Goal: Task Accomplishment & Management: Manage account settings

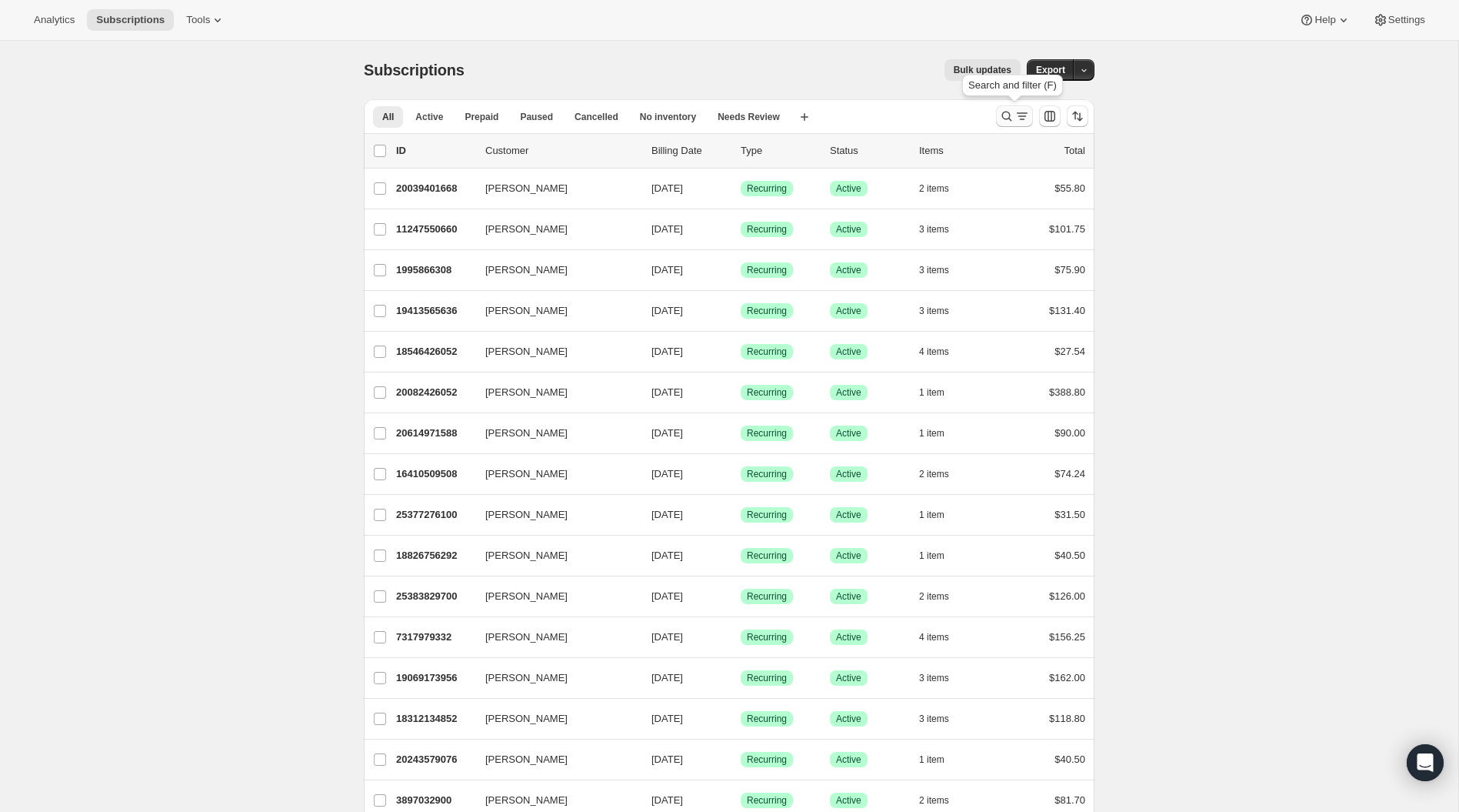
click at [1007, 121] on icon "Search and filter results" at bounding box center [1007, 116] width 16 height 16
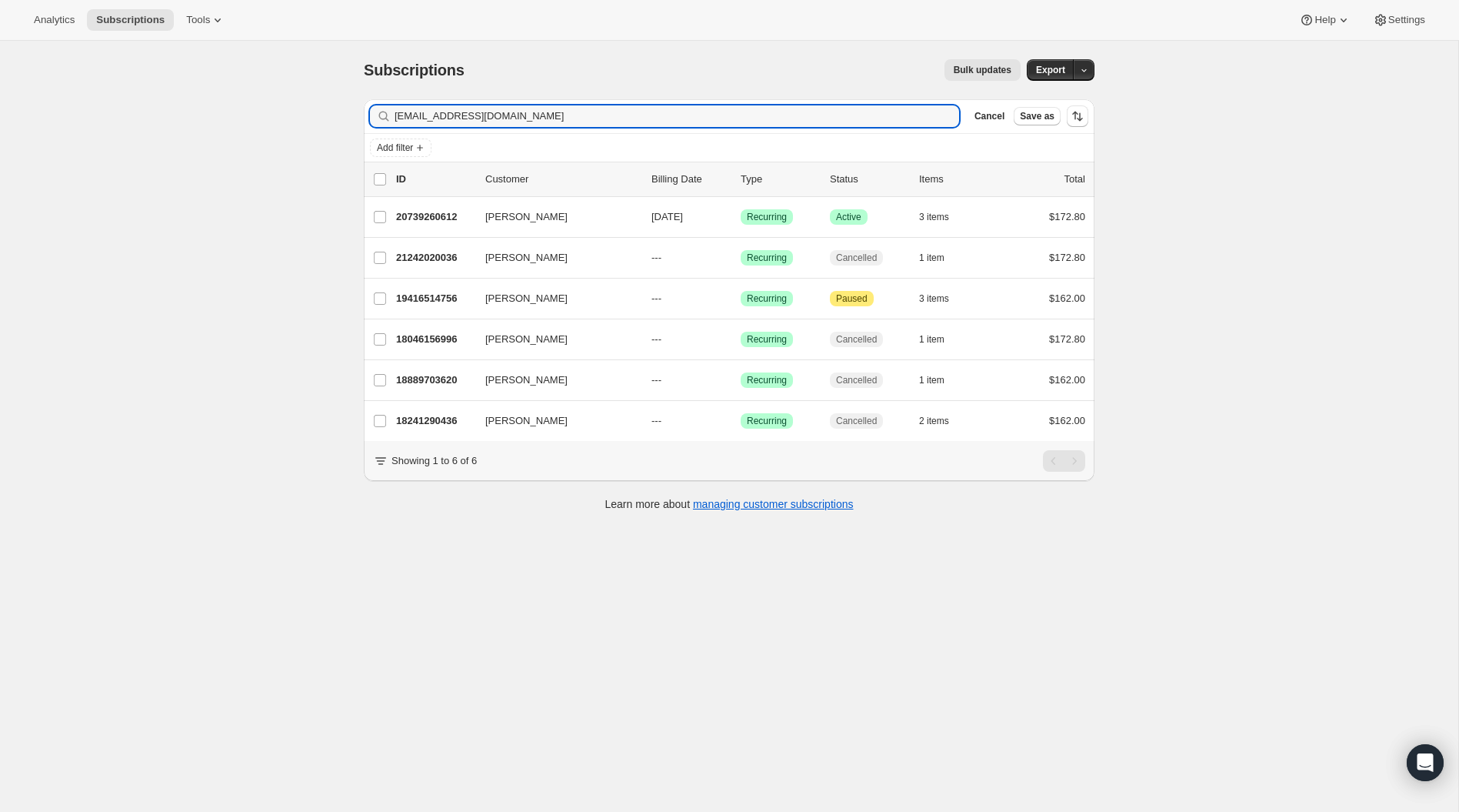
type input "[EMAIL_ADDRESS][DOMAIN_NAME]"
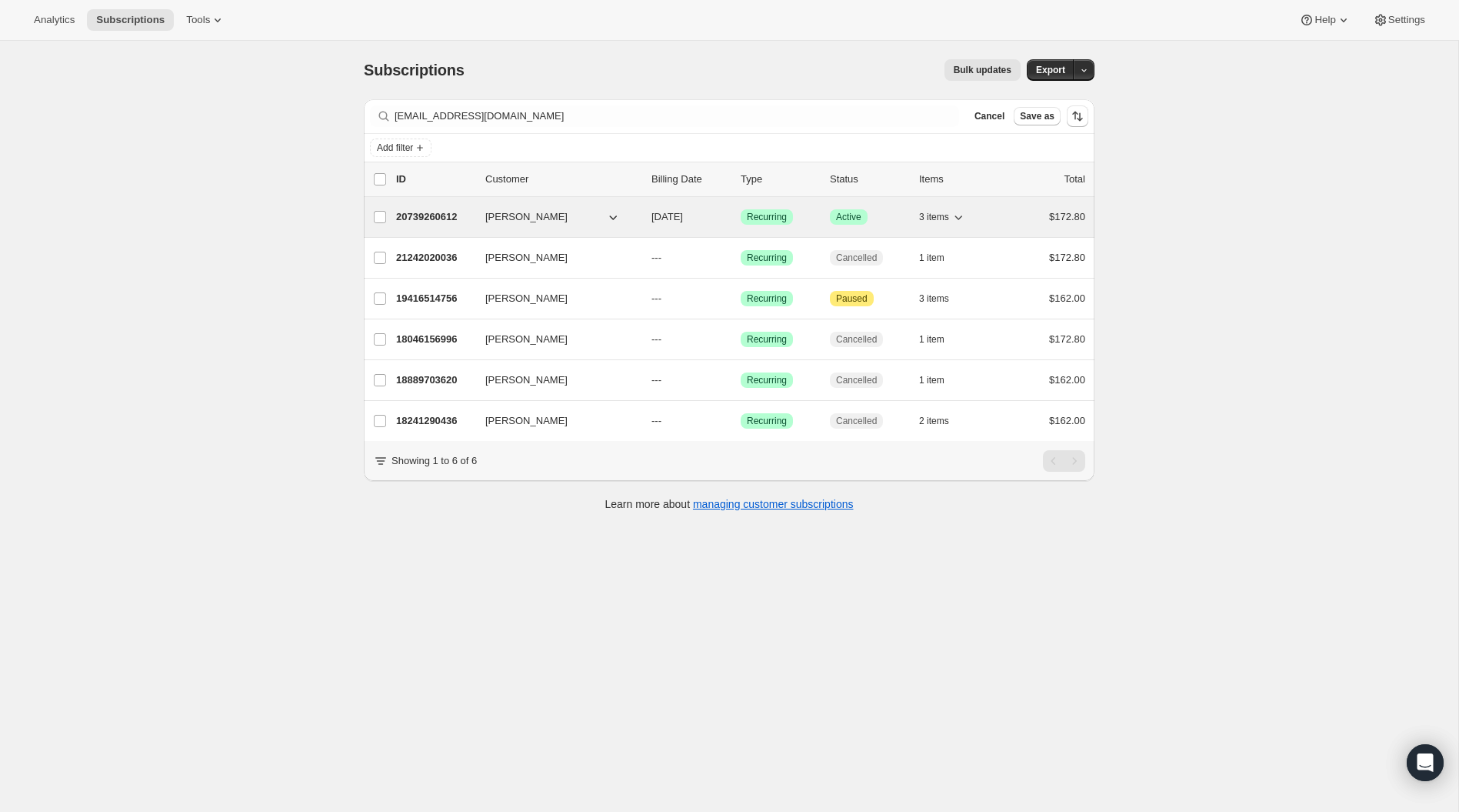
click at [441, 213] on p "20739260612" at bounding box center [434, 216] width 77 height 16
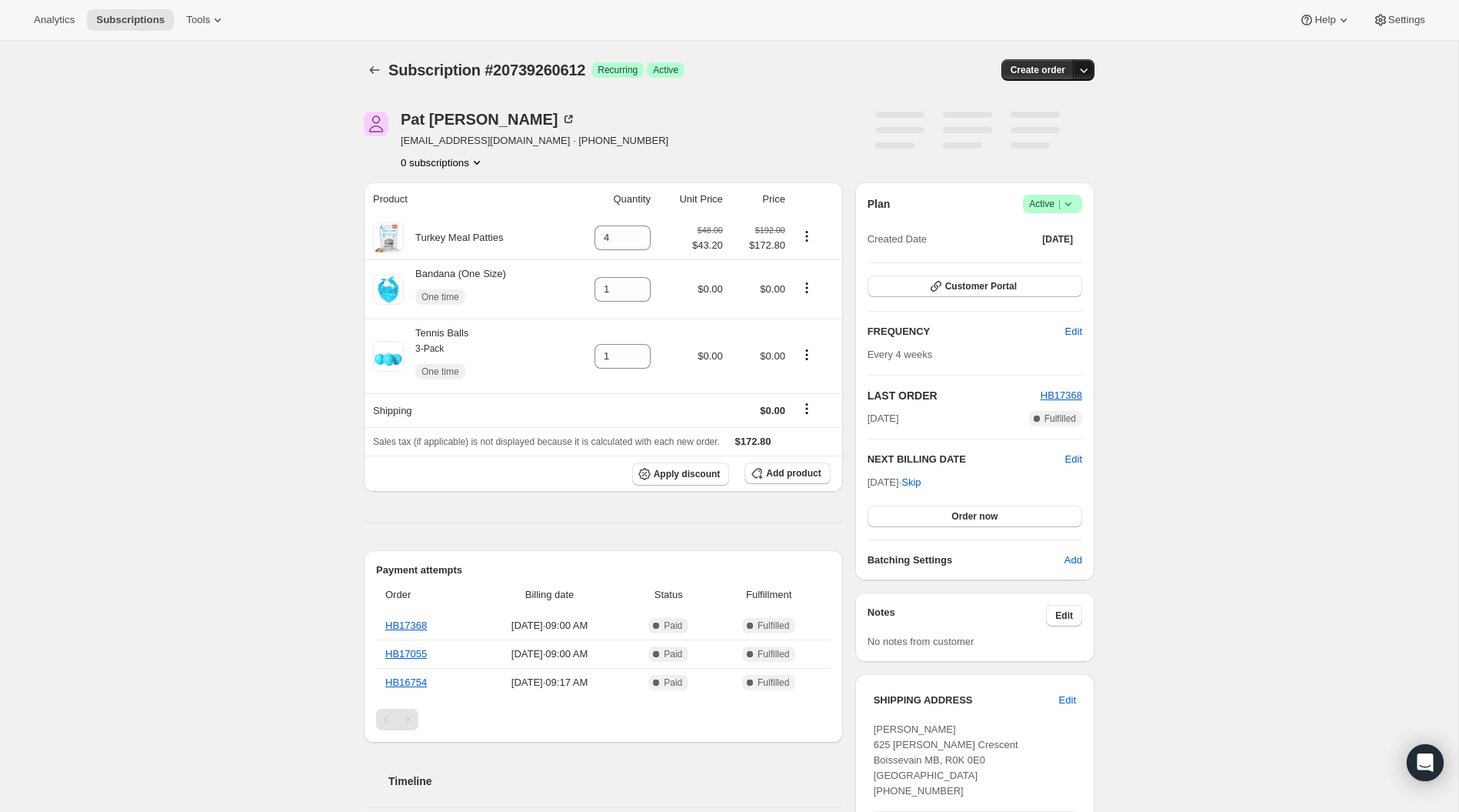
click at [1093, 74] on button "button" at bounding box center [1083, 70] width 21 height 21
click at [1073, 200] on icon at bounding box center [1068, 203] width 16 height 16
click at [1070, 258] on span "Cancel subscription" at bounding box center [1049, 259] width 87 height 11
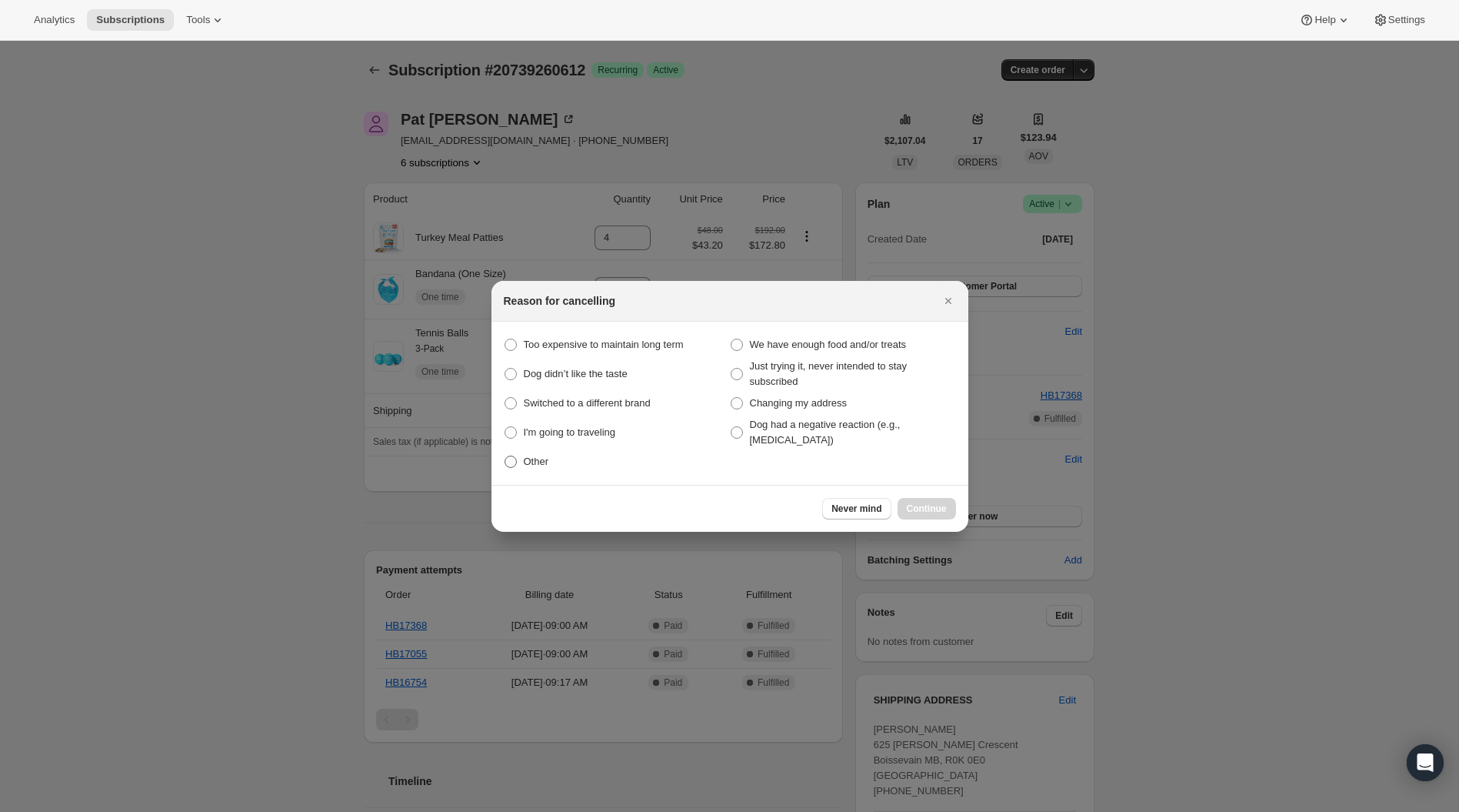
click at [537, 467] on span "Other" at bounding box center [536, 461] width 25 height 16
click at [505, 456] on input "Other" at bounding box center [504, 456] width 1 height 1
radio input "true"
click at [940, 513] on span "Continue" at bounding box center [927, 508] width 40 height 12
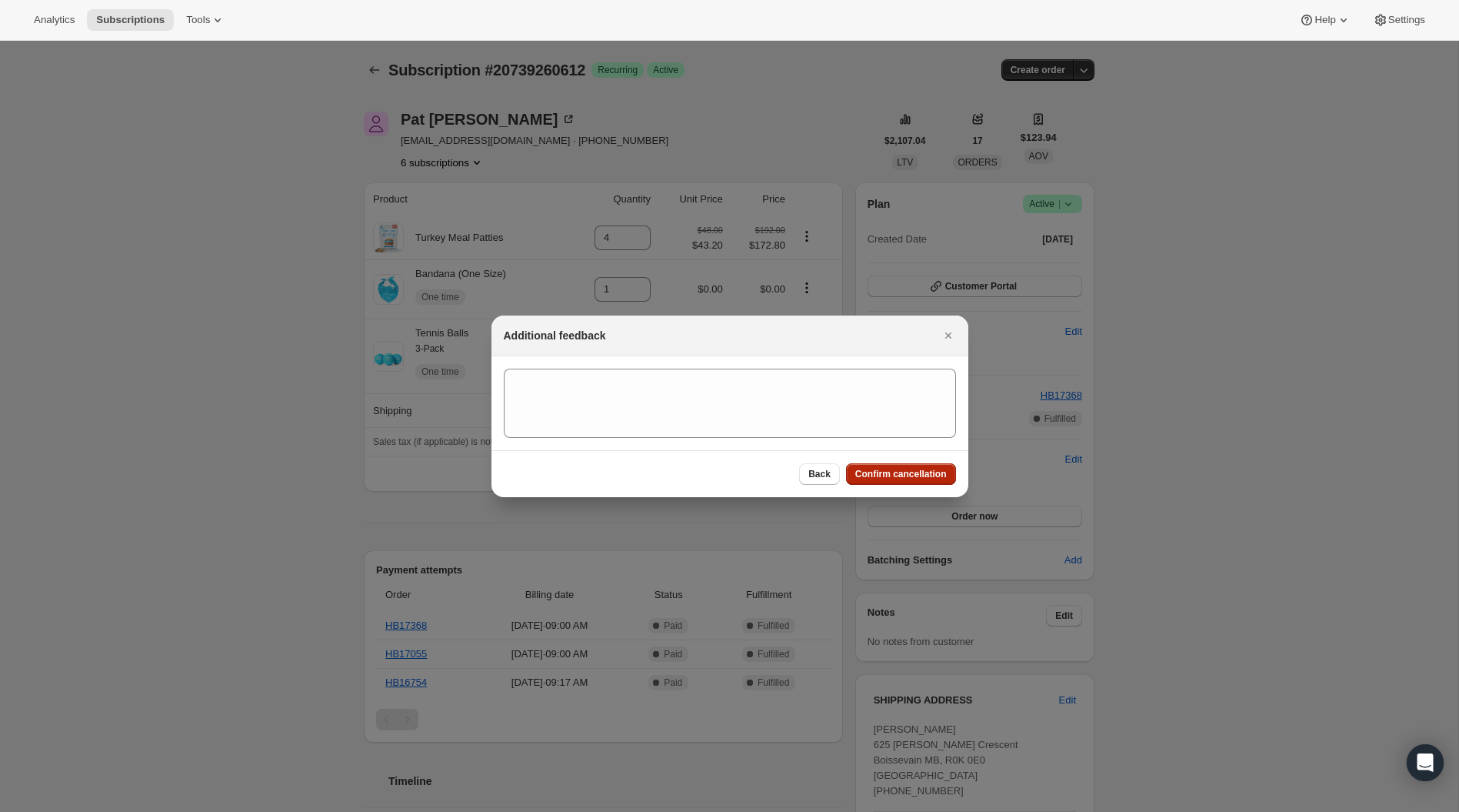
click at [928, 472] on span "Confirm cancellation" at bounding box center [902, 474] width 91 height 12
